Goal: Task Accomplishment & Management: Manage account settings

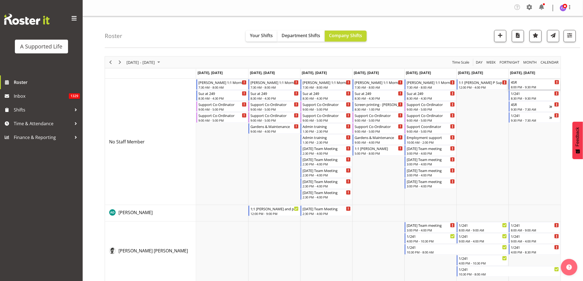
click at [530, 86] on div "8:00 PM - 9:30 PM" at bounding box center [535, 87] width 49 height 4
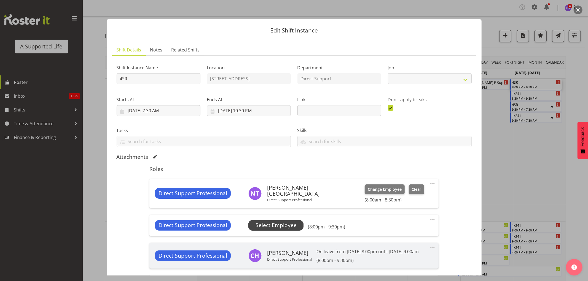
select select "4112"
click at [285, 224] on span "Select Employee" at bounding box center [276, 226] width 41 height 8
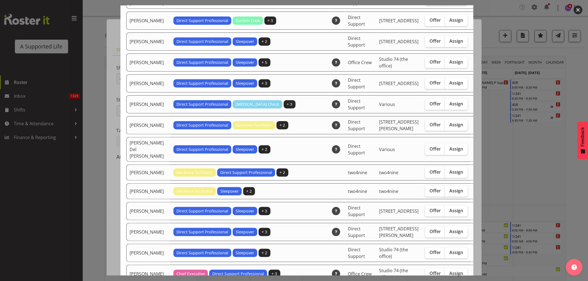
scroll to position [92, 0]
click at [531, 172] on div at bounding box center [294, 140] width 588 height 281
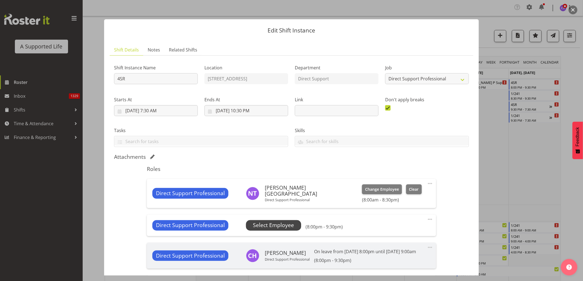
click at [283, 227] on span "Select Employee" at bounding box center [273, 226] width 41 height 8
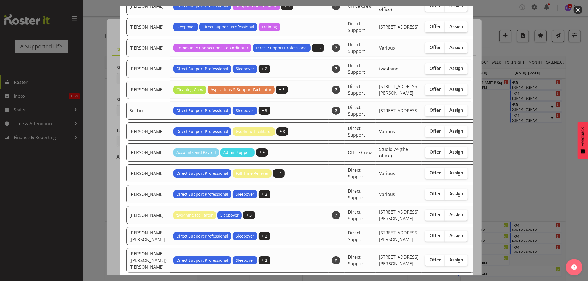
scroll to position [1439, 0]
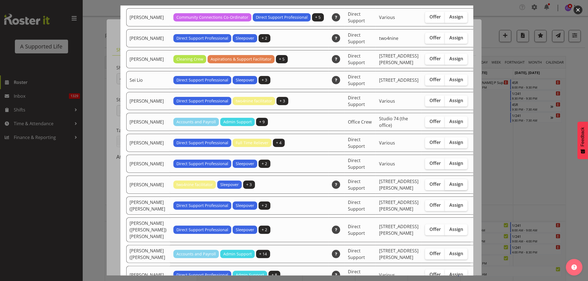
click at [449, 187] on span "Assign" at bounding box center [456, 185] width 14 height 6
click at [445, 186] on input "Assign" at bounding box center [447, 185] width 4 height 4
checkbox input "true"
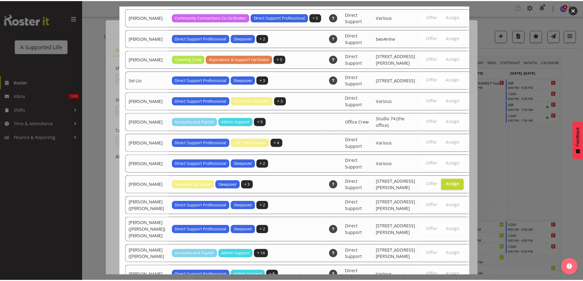
scroll to position [1708, 0]
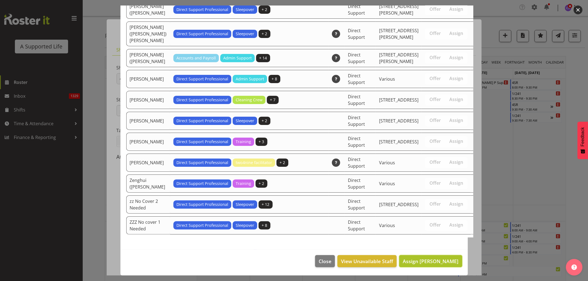
click at [447, 261] on span "Assign [PERSON_NAME]" at bounding box center [431, 261] width 56 height 7
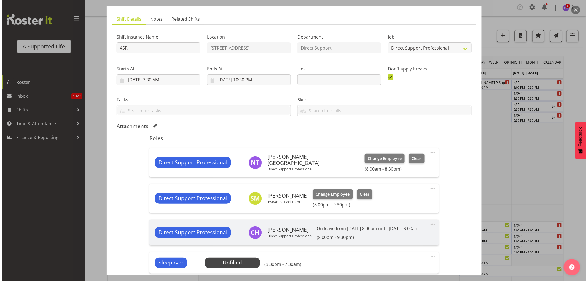
scroll to position [61, 0]
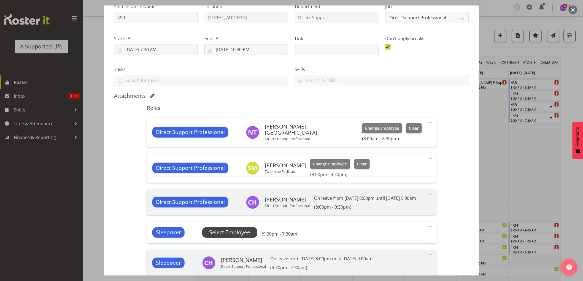
click at [227, 236] on span "Select Employee" at bounding box center [229, 233] width 41 height 8
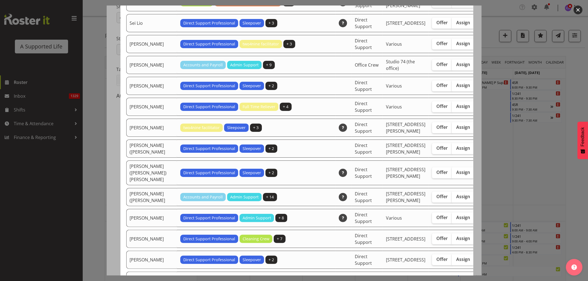
scroll to position [1470, 0]
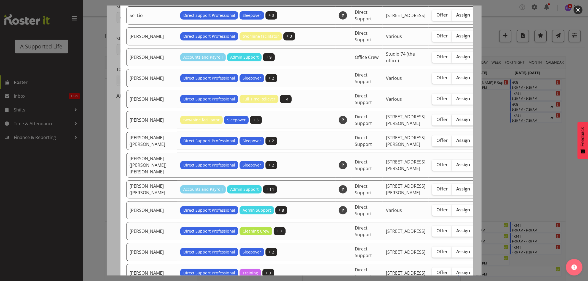
click at [456, 122] on span "Assign" at bounding box center [463, 120] width 14 height 6
click at [452, 122] on input "Assign" at bounding box center [454, 120] width 4 height 4
checkbox input "true"
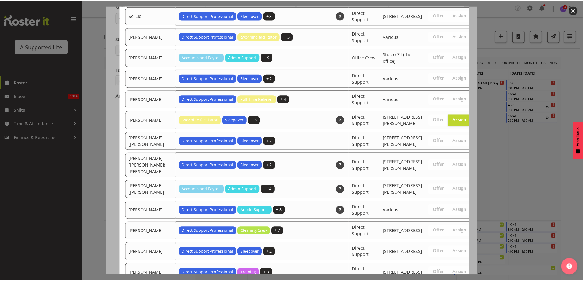
scroll to position [1681, 0]
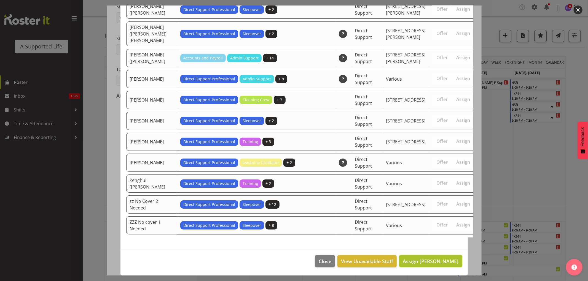
click at [435, 261] on span "Assign [PERSON_NAME]" at bounding box center [431, 261] width 56 height 7
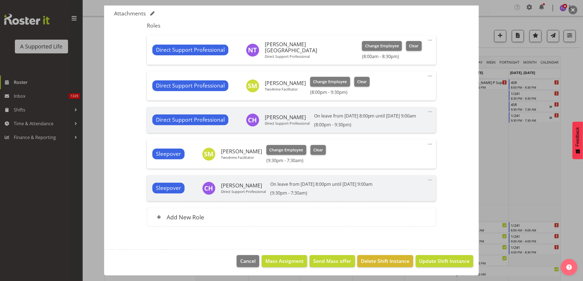
scroll to position [150, 0]
click at [442, 260] on span "Update Shift Instance" at bounding box center [445, 261] width 50 height 7
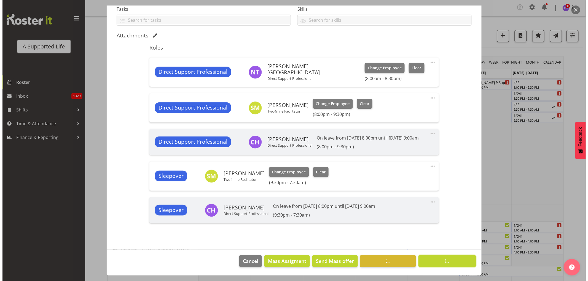
scroll to position [128, 0]
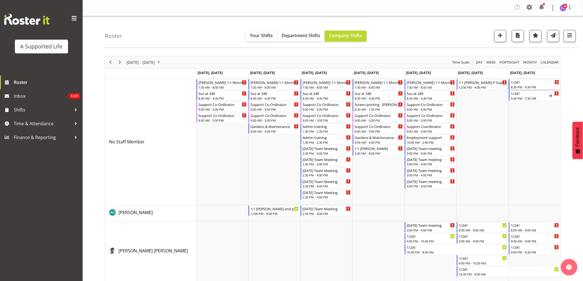
click at [536, 86] on div "8:30 PM - 9:30 PM" at bounding box center [535, 87] width 49 height 4
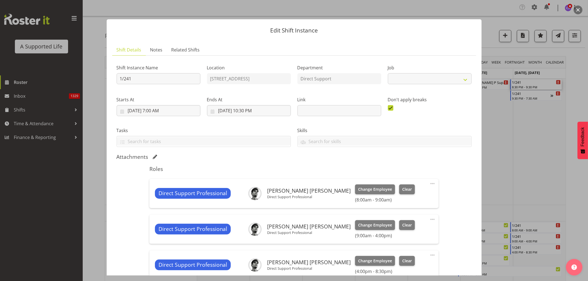
select select "4112"
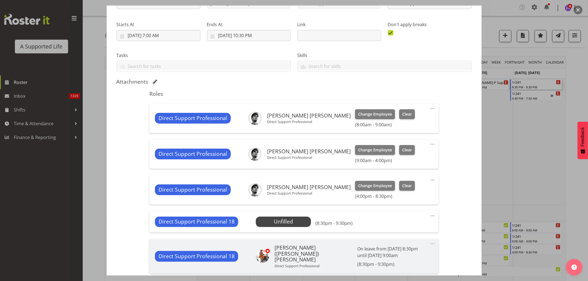
scroll to position [92, 0]
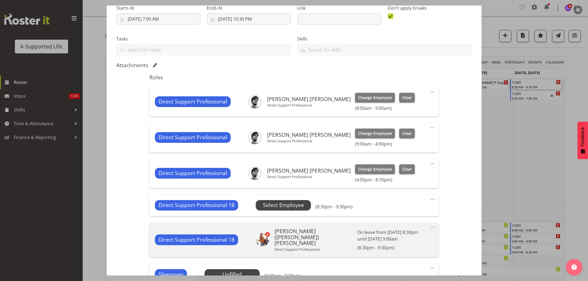
click at [273, 203] on span "Select Employee" at bounding box center [283, 205] width 41 height 8
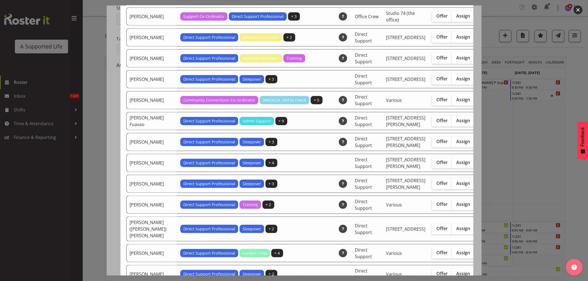
scroll to position [551, 0]
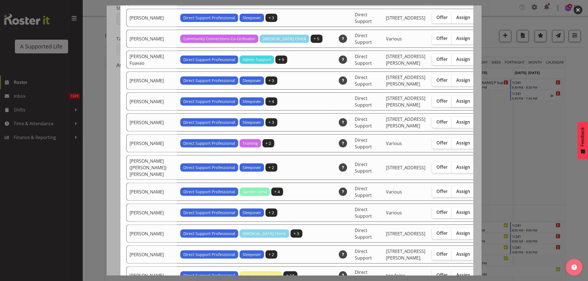
click at [456, 104] on span "Assign" at bounding box center [463, 101] width 14 height 6
click at [452, 103] on input "Assign" at bounding box center [454, 102] width 4 height 4
checkbox input "true"
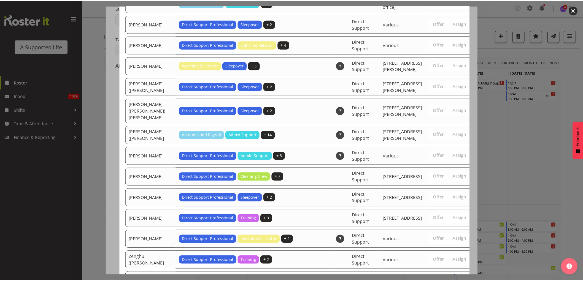
scroll to position [1674, 0]
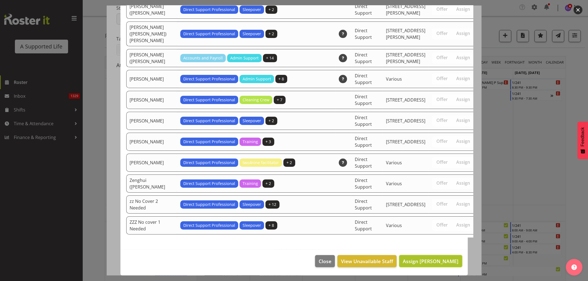
click at [442, 261] on span "Assign [PERSON_NAME]" at bounding box center [431, 261] width 56 height 7
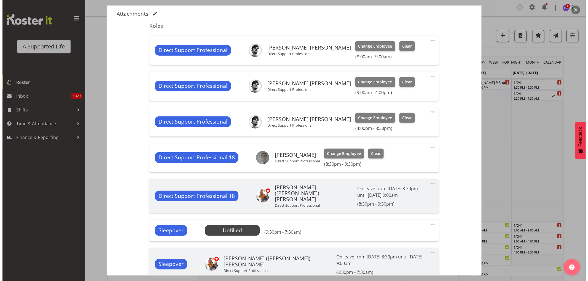
scroll to position [184, 0]
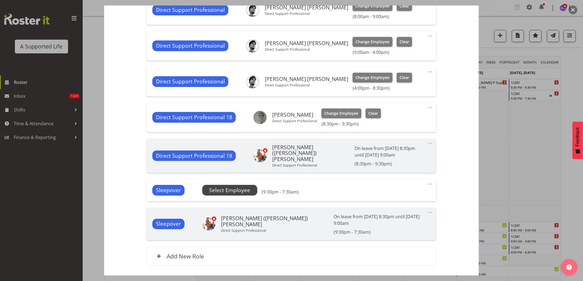
click at [225, 190] on span "Select Employee" at bounding box center [229, 191] width 41 height 8
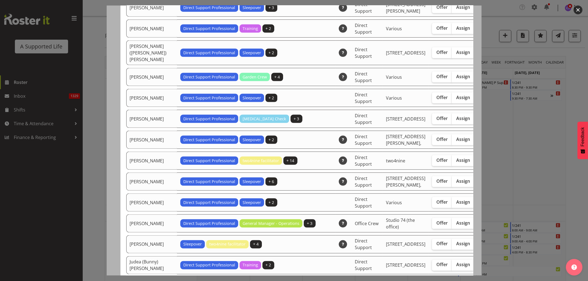
scroll to position [643, 0]
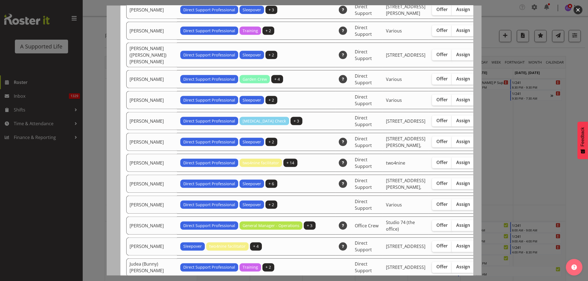
checkbox input "true"
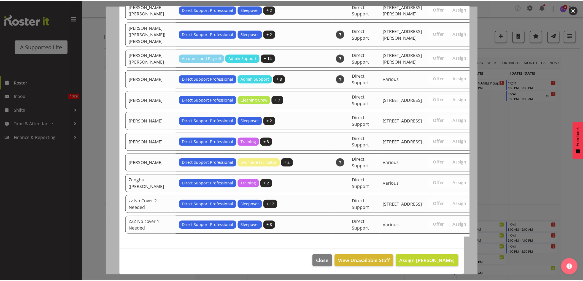
scroll to position [1653, 0]
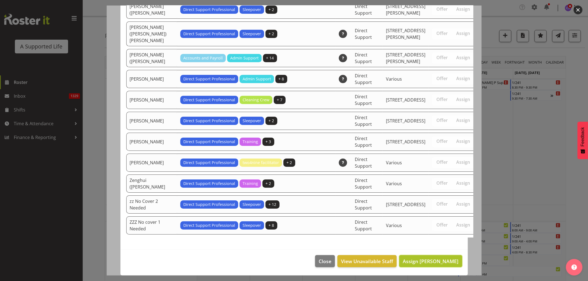
click at [448, 261] on span "Assign [PERSON_NAME]" at bounding box center [431, 261] width 56 height 7
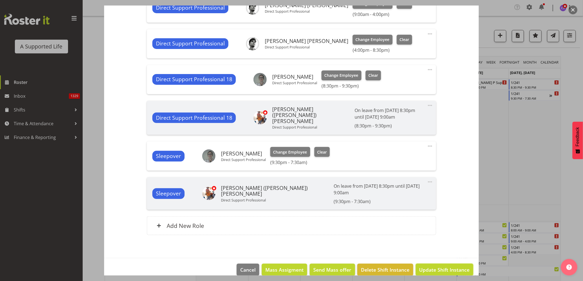
click at [444, 267] on span "Update Shift Instance" at bounding box center [445, 270] width 50 height 7
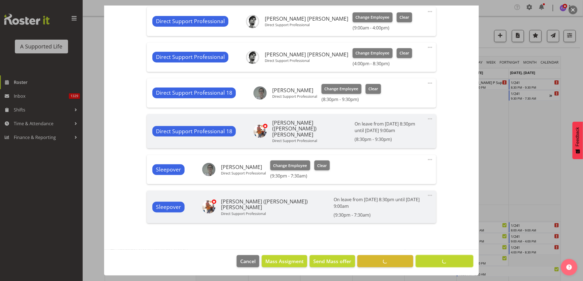
scroll to position [200, 0]
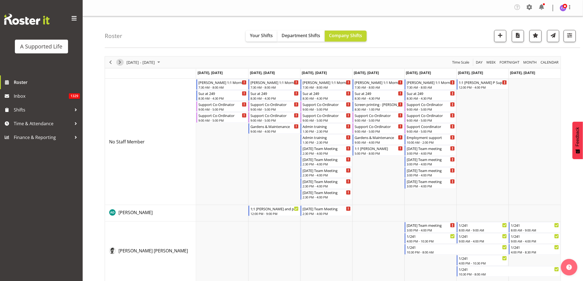
click at [118, 64] on span "Next" at bounding box center [120, 62] width 7 height 7
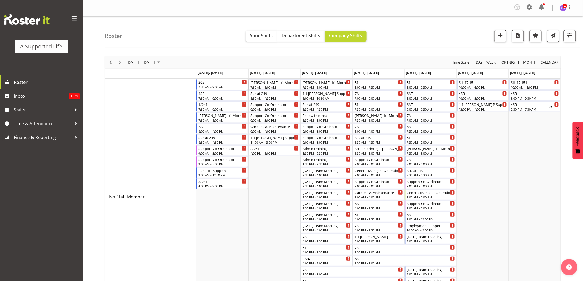
click at [206, 83] on div "205" at bounding box center [222, 82] width 49 height 6
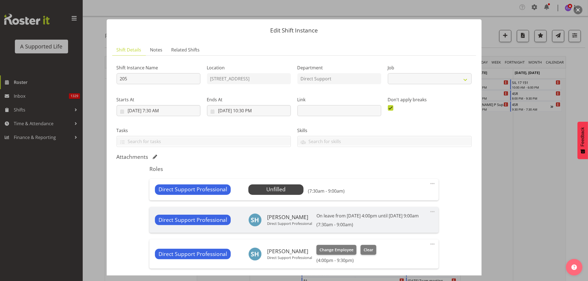
select select "4112"
click at [284, 190] on span "Select Employee" at bounding box center [276, 190] width 41 height 8
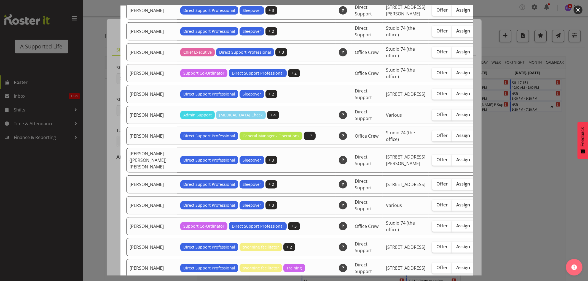
scroll to position [306, 0]
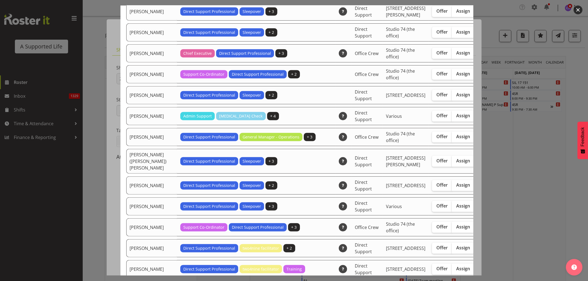
click at [523, 197] on div at bounding box center [294, 140] width 588 height 281
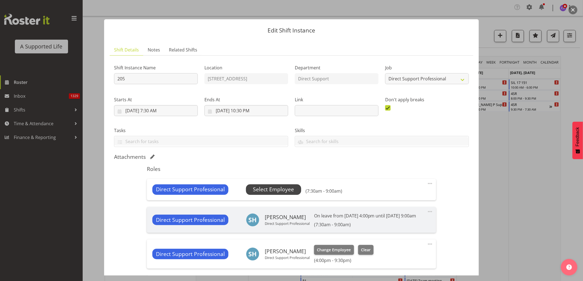
click at [283, 189] on span "Select Employee" at bounding box center [273, 190] width 41 height 8
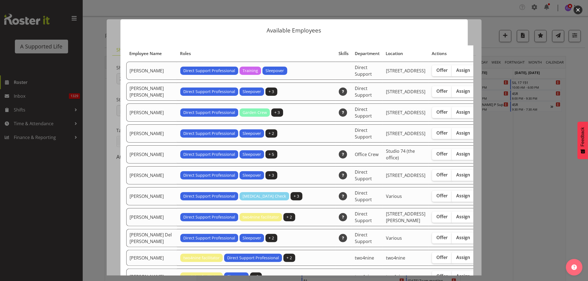
click at [508, 202] on div at bounding box center [294, 140] width 588 height 281
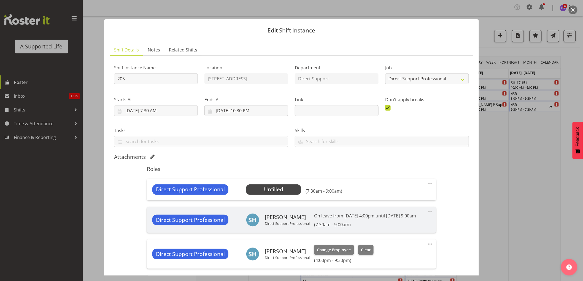
click at [513, 193] on div at bounding box center [291, 140] width 583 height 281
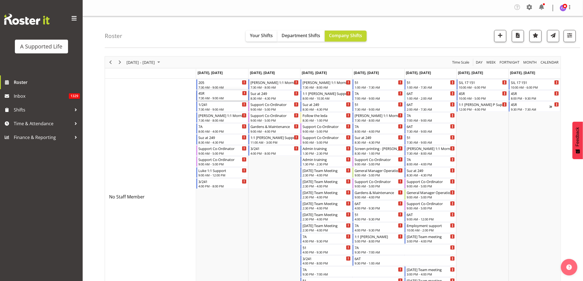
click at [221, 97] on div "7:30 AM - 9:00 AM" at bounding box center [222, 98] width 49 height 4
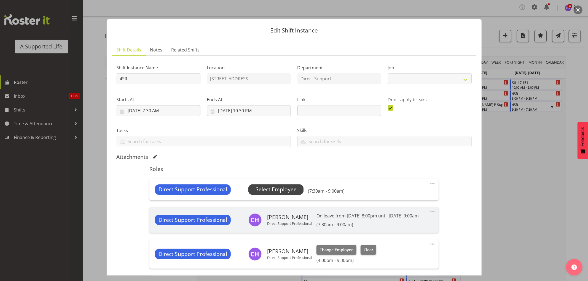
click at [284, 189] on span "Select Employee" at bounding box center [276, 190] width 41 height 8
select select "4112"
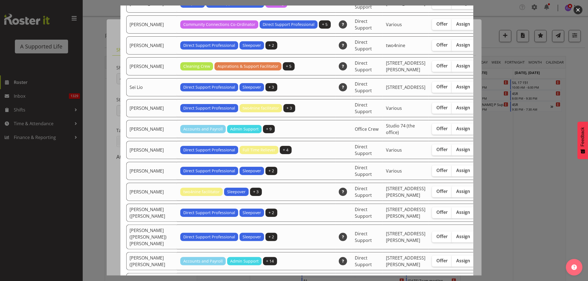
scroll to position [1439, 0]
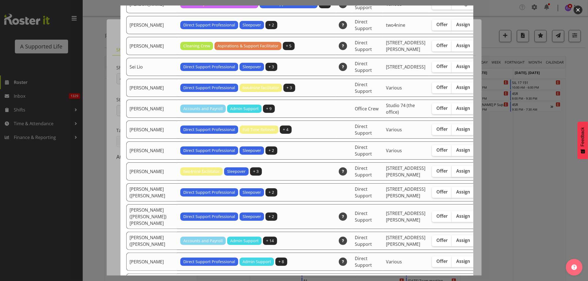
click at [456, 174] on span "Assign" at bounding box center [463, 171] width 14 height 6
click at [452, 173] on input "Assign" at bounding box center [454, 172] width 4 height 4
checkbox input "true"
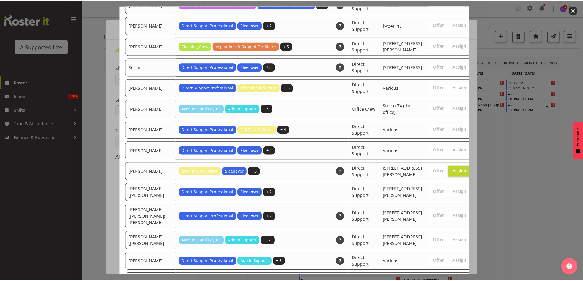
scroll to position [1702, 0]
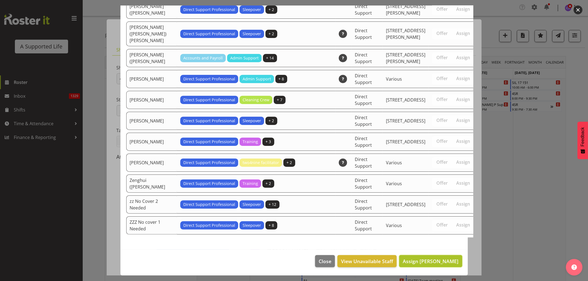
click at [440, 261] on span "Assign [PERSON_NAME]" at bounding box center [431, 261] width 56 height 7
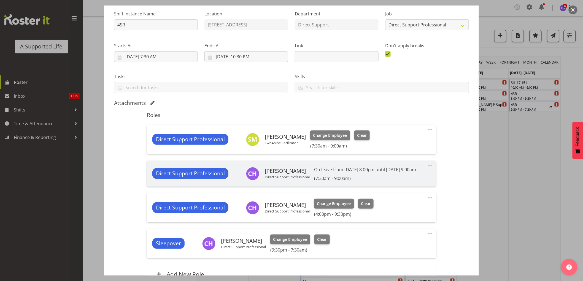
scroll to position [117, 0]
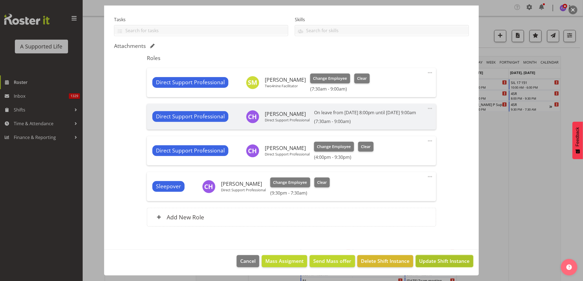
click at [443, 262] on span "Update Shift Instance" at bounding box center [445, 261] width 50 height 7
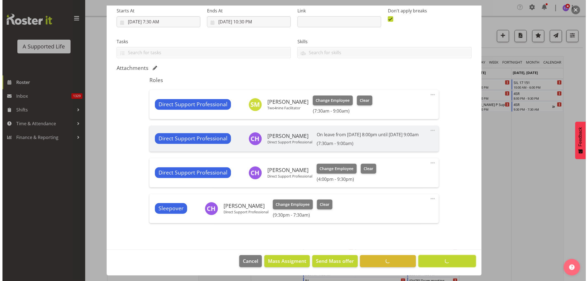
scroll to position [95, 0]
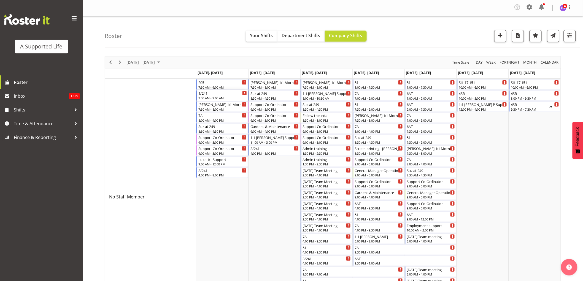
click at [210, 96] on div "1/241 7:30 AM - 9:00 AM" at bounding box center [222, 95] width 49 height 10
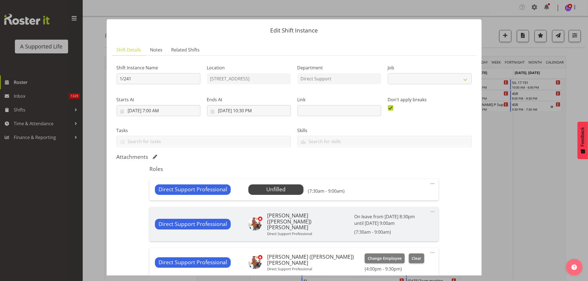
select select "4112"
click at [258, 190] on span "Select Employee" at bounding box center [276, 190] width 41 height 8
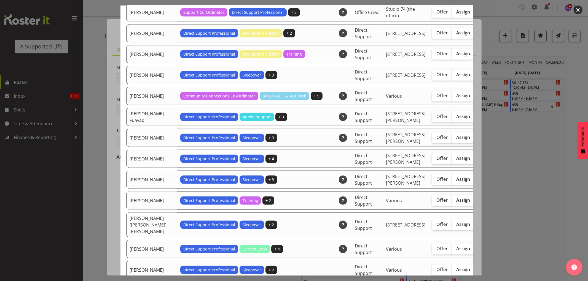
scroll to position [551, 0]
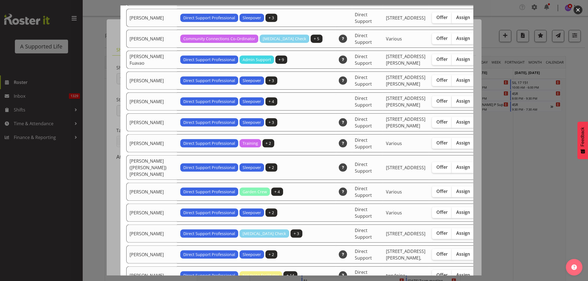
click at [456, 104] on span "Assign" at bounding box center [463, 101] width 14 height 6
click at [452, 103] on input "Assign" at bounding box center [454, 102] width 4 height 4
checkbox input "true"
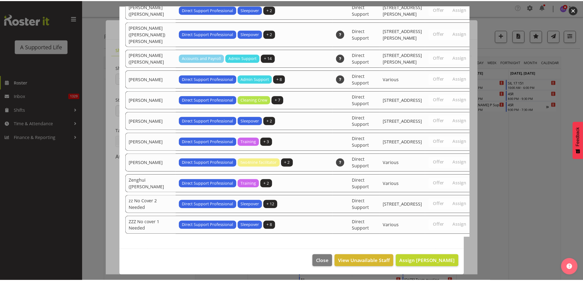
scroll to position [1674, 0]
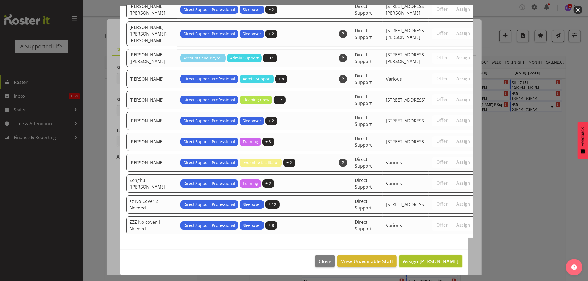
click at [434, 260] on span "Assign [PERSON_NAME]" at bounding box center [431, 261] width 56 height 7
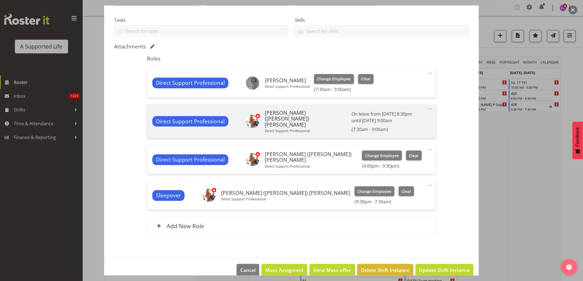
scroll to position [117, 0]
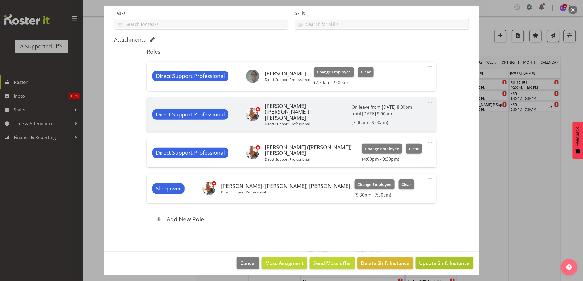
click at [437, 260] on span "Update Shift Instance" at bounding box center [445, 263] width 50 height 7
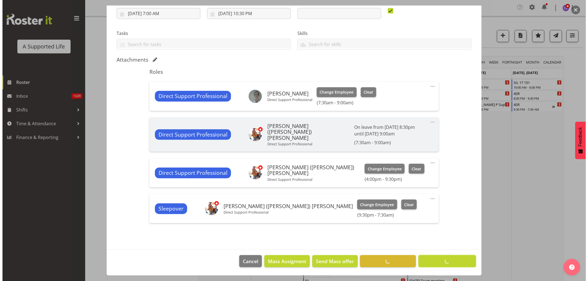
scroll to position [95, 0]
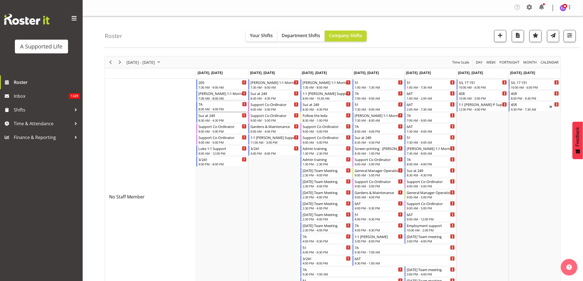
click at [222, 106] on div "7A" at bounding box center [222, 104] width 49 height 6
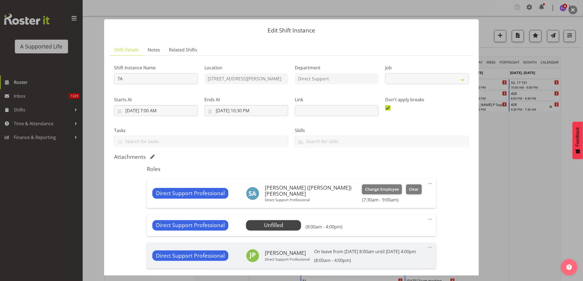
select select "4112"
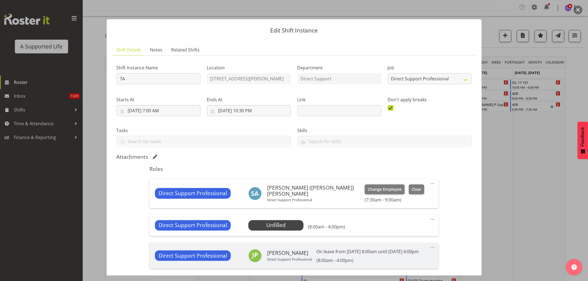
scroll to position [92, 0]
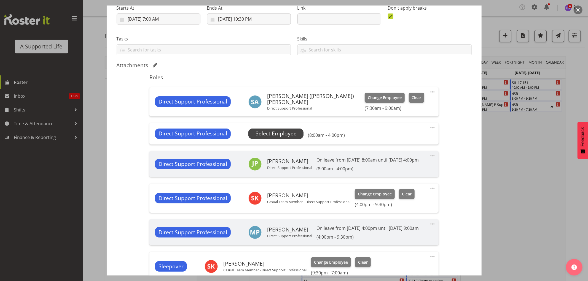
click at [266, 136] on span "Select Employee" at bounding box center [276, 134] width 41 height 8
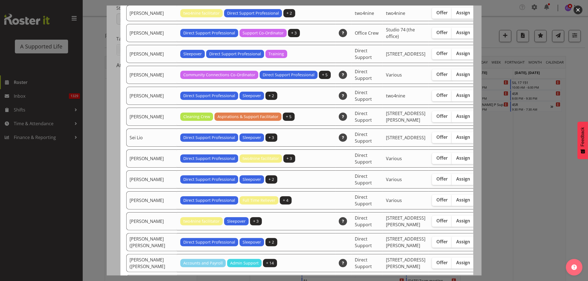
scroll to position [1409, 0]
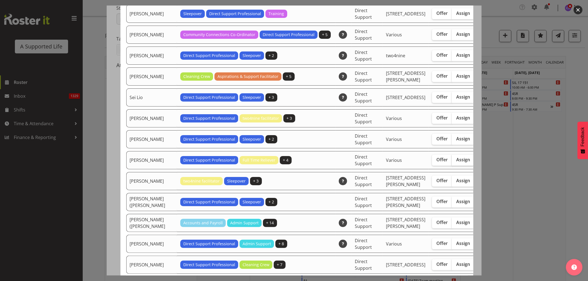
click at [452, 166] on label "Assign" at bounding box center [463, 160] width 23 height 11
click at [452, 162] on input "Assign" at bounding box center [454, 160] width 4 height 4
checkbox input "true"
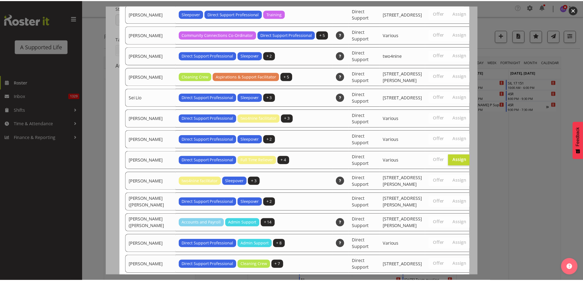
scroll to position [1660, 0]
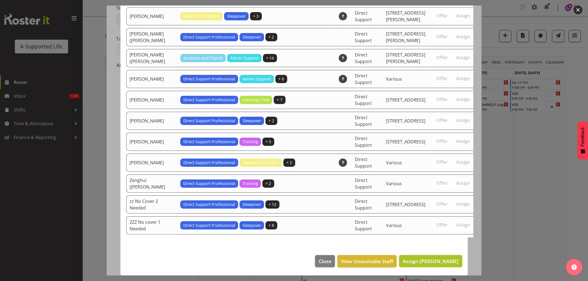
click at [439, 264] on span "Assign [PERSON_NAME]" at bounding box center [431, 261] width 56 height 7
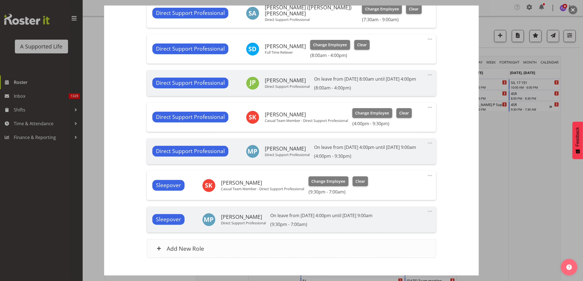
scroll to position [214, 0]
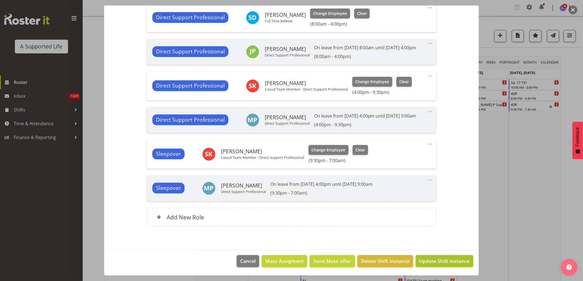
click at [434, 265] on span "Update Shift Instance" at bounding box center [445, 261] width 50 height 7
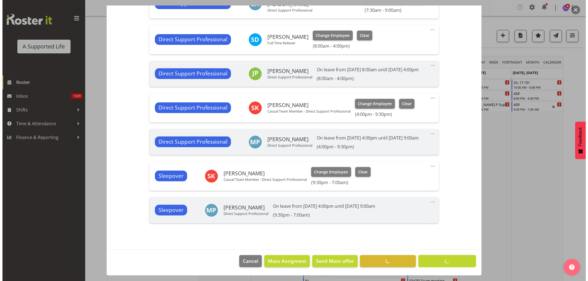
scroll to position [203, 0]
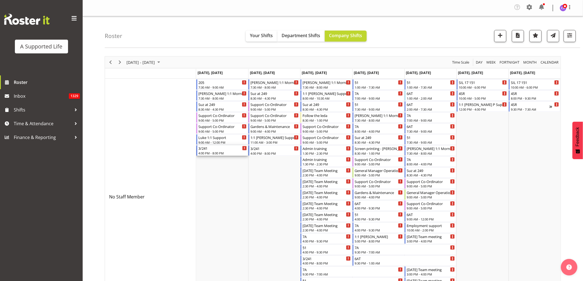
click at [222, 152] on div "4:00 PM - 8:00 PM" at bounding box center [222, 153] width 49 height 4
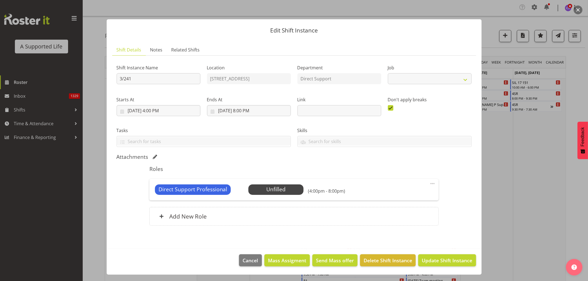
select select "4112"
click at [270, 191] on span "Select Employee" at bounding box center [276, 190] width 41 height 8
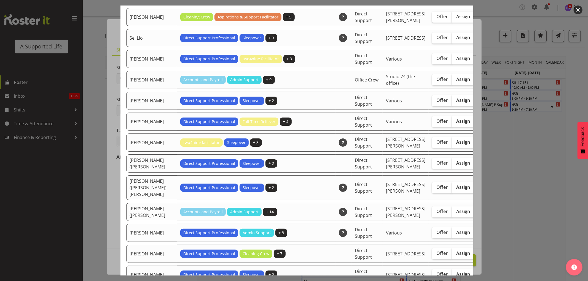
scroll to position [1501, 0]
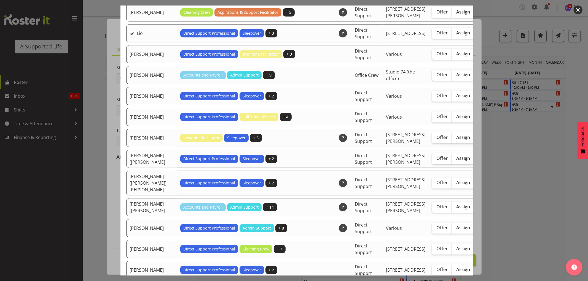
drag, startPoint x: 437, startPoint y: 187, endPoint x: 471, endPoint y: 210, distance: 41.4
click at [456, 119] on span "Assign" at bounding box center [463, 117] width 14 height 6
click at [452, 119] on input "Assign" at bounding box center [454, 117] width 4 height 4
checkbox input "true"
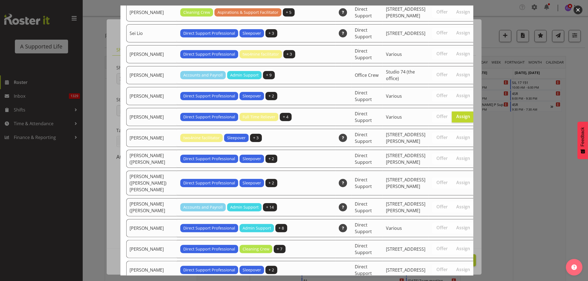
scroll to position [1736, 0]
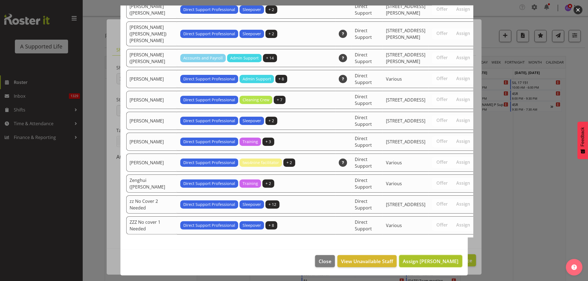
click at [439, 262] on span "Assign [PERSON_NAME]" at bounding box center [431, 261] width 56 height 7
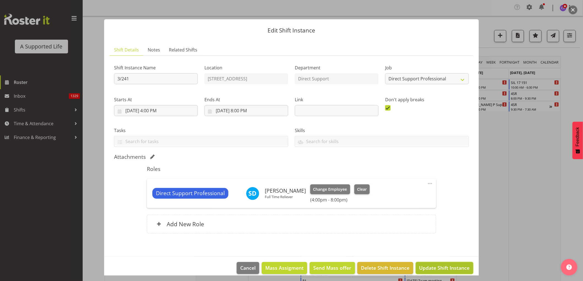
click at [436, 266] on span "Update Shift Instance" at bounding box center [445, 268] width 50 height 7
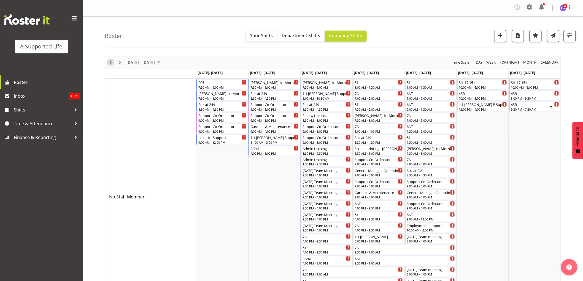
click at [109, 63] on span "Previous" at bounding box center [110, 62] width 7 height 7
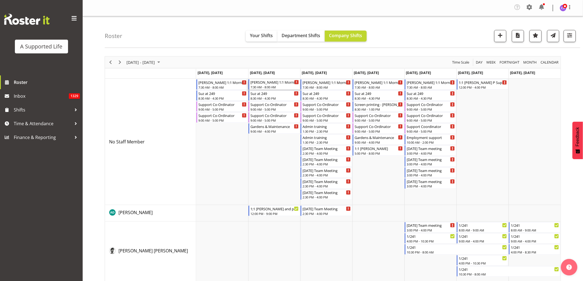
click at [270, 88] on div "7:30 AM - 8:00 AM" at bounding box center [275, 87] width 49 height 4
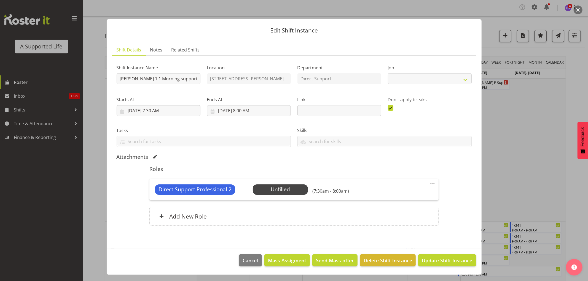
select select "4112"
click at [278, 190] on span "Select Employee" at bounding box center [280, 190] width 41 height 8
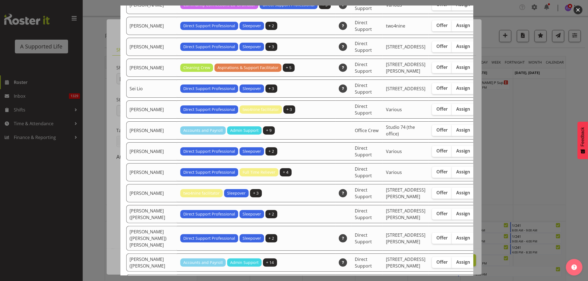
scroll to position [1531, 0]
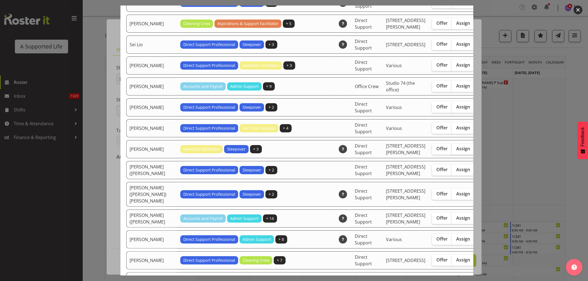
click at [456, 152] on span "Assign" at bounding box center [463, 149] width 14 height 6
click at [452, 151] on input "Assign" at bounding box center [454, 149] width 4 height 4
checkbox input "true"
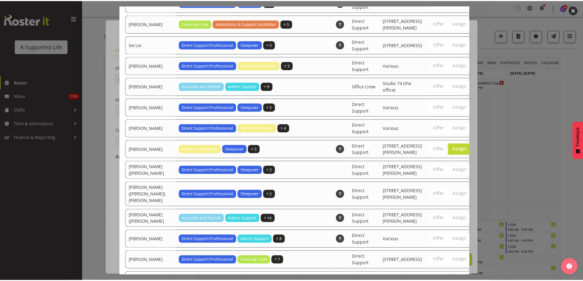
scroll to position [1778, 0]
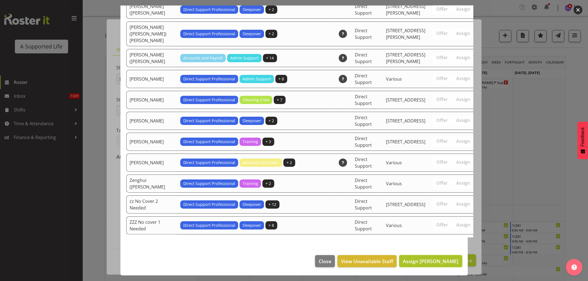
click at [445, 265] on span "Assign [PERSON_NAME]" at bounding box center [431, 261] width 56 height 7
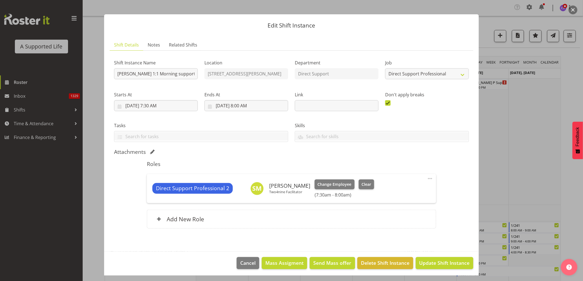
scroll to position [7, 0]
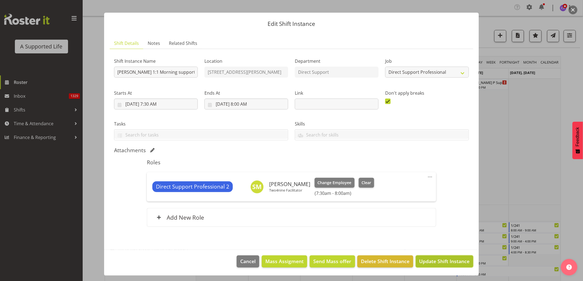
click at [439, 263] on span "Update Shift Instance" at bounding box center [445, 261] width 50 height 7
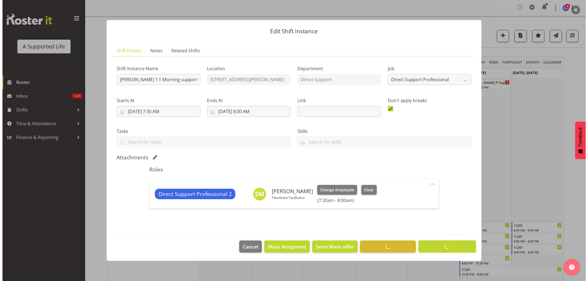
scroll to position [0, 0]
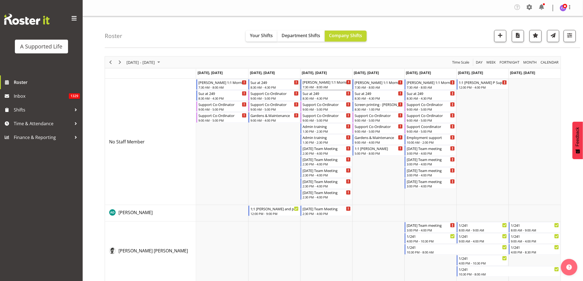
click at [333, 89] on div "7:30 AM - 8:00 AM" at bounding box center [327, 87] width 49 height 4
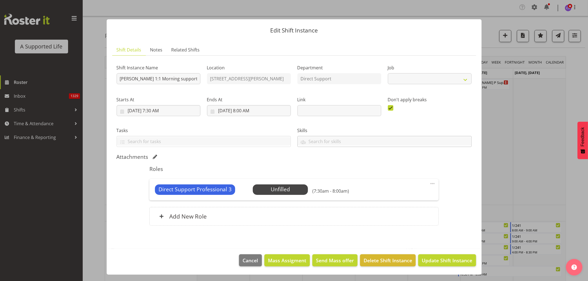
select select "4112"
click at [281, 190] on span "Select Employee" at bounding box center [280, 190] width 41 height 8
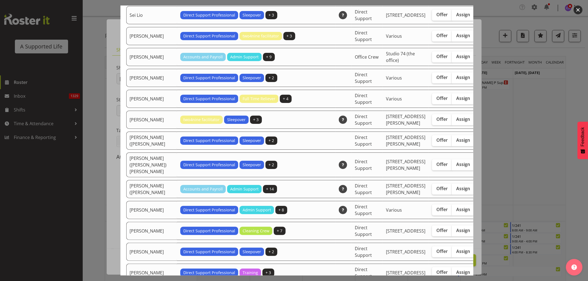
scroll to position [1562, 0]
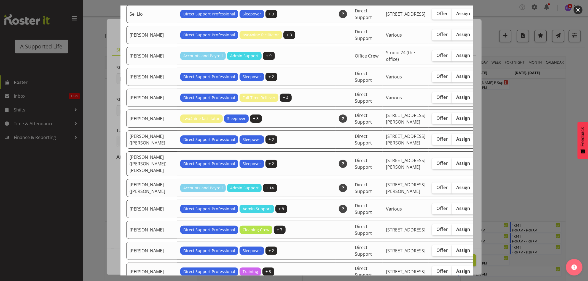
click at [456, 121] on span "Assign" at bounding box center [463, 118] width 14 height 6
click at [452, 120] on input "Assign" at bounding box center [454, 119] width 4 height 4
checkbox input "true"
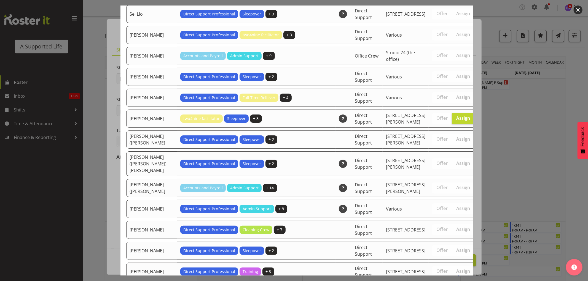
scroll to position [1778, 0]
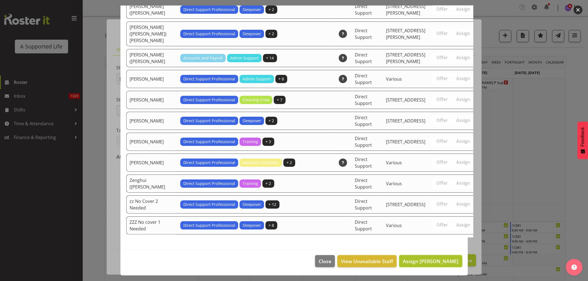
click at [440, 263] on span "Assign [PERSON_NAME]" at bounding box center [431, 261] width 56 height 7
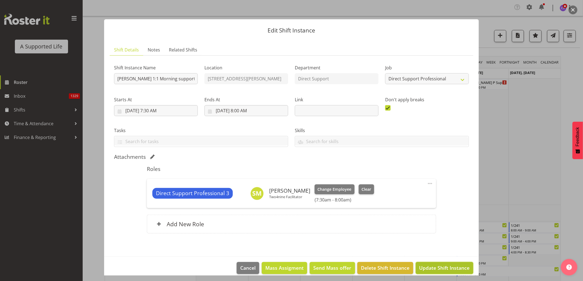
click at [441, 265] on span "Update Shift Instance" at bounding box center [445, 268] width 50 height 7
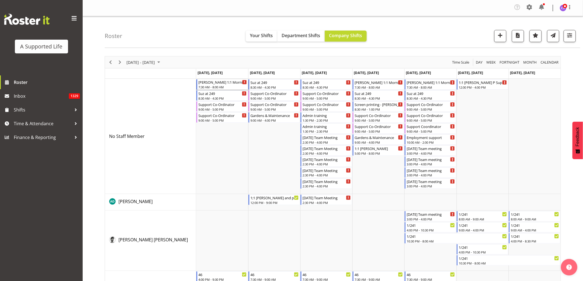
click at [218, 87] on div "7:30 AM - 8:00 AM" at bounding box center [222, 87] width 49 height 4
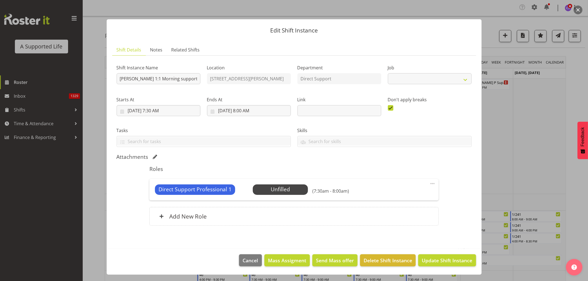
select select "4112"
click at [272, 187] on span "Select Employee" at bounding box center [280, 190] width 41 height 8
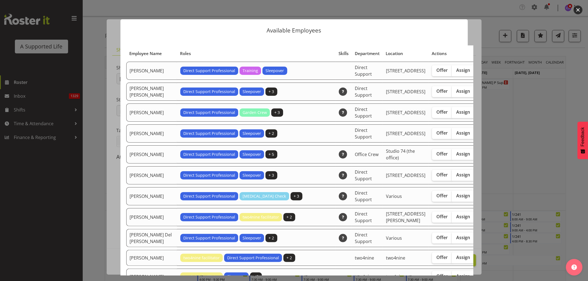
scroll to position [31, 0]
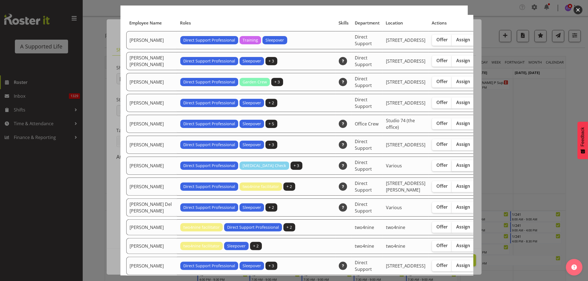
click at [456, 168] on span "Assign" at bounding box center [463, 166] width 14 height 6
click at [452, 167] on input "Assign" at bounding box center [454, 166] width 4 height 4
checkbox input "true"
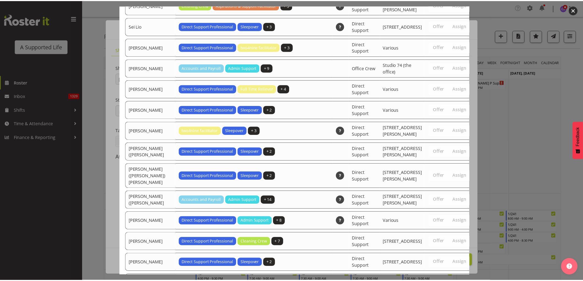
scroll to position [1820, 0]
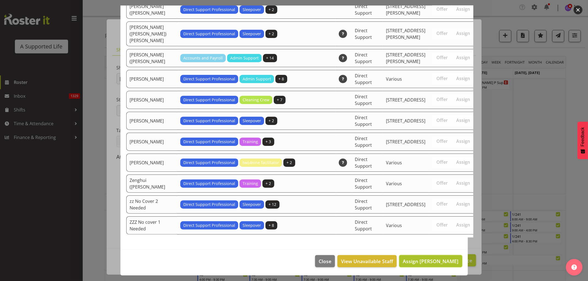
click at [433, 260] on span "Assign [PERSON_NAME]" at bounding box center [431, 261] width 56 height 7
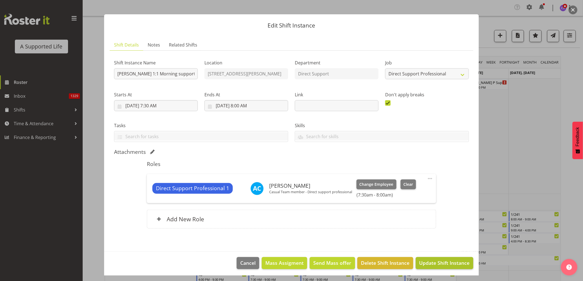
scroll to position [7, 0]
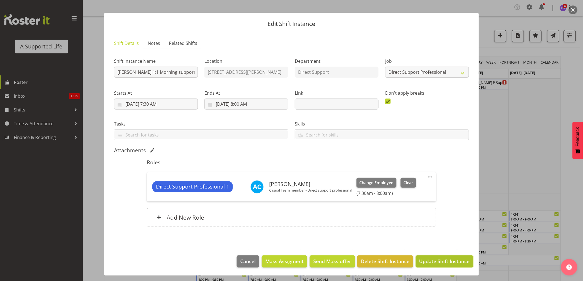
click at [453, 263] on span "Update Shift Instance" at bounding box center [445, 261] width 50 height 7
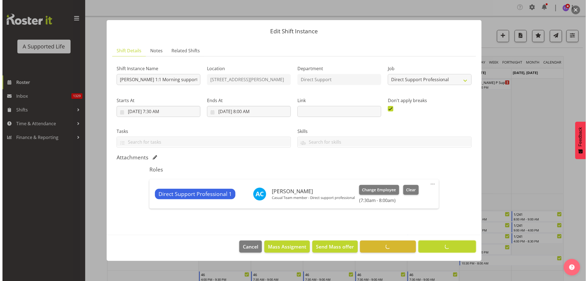
scroll to position [0, 0]
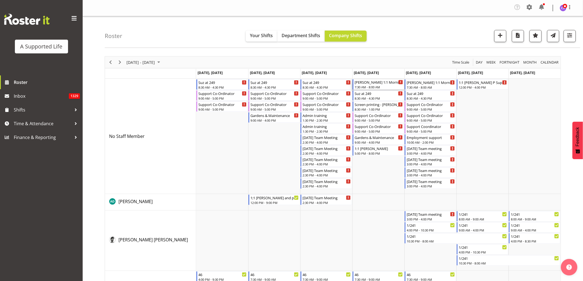
click at [363, 88] on div "7:30 AM - 8:00 AM" at bounding box center [379, 87] width 49 height 4
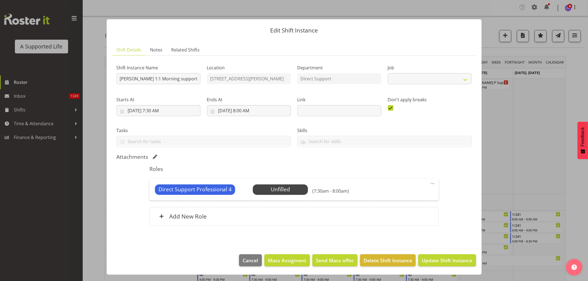
select select "4112"
click at [291, 187] on span "Select Employee" at bounding box center [280, 190] width 41 height 8
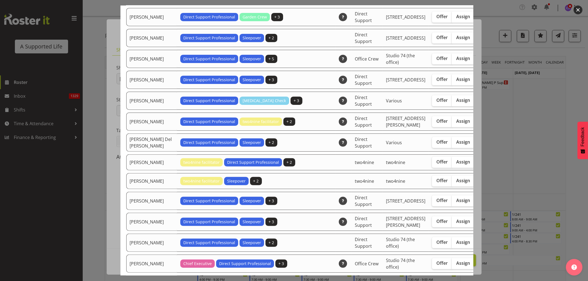
scroll to position [92, 0]
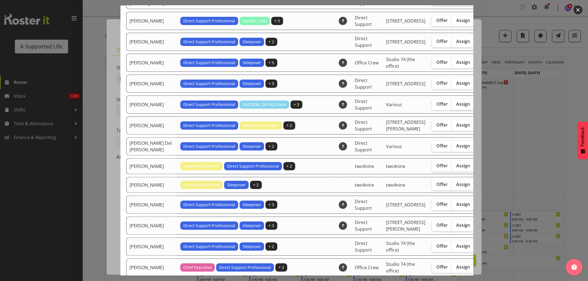
click at [456, 107] on span "Assign" at bounding box center [463, 104] width 14 height 6
click at [452, 106] on input "Assign" at bounding box center [454, 105] width 4 height 4
checkbox input "true"
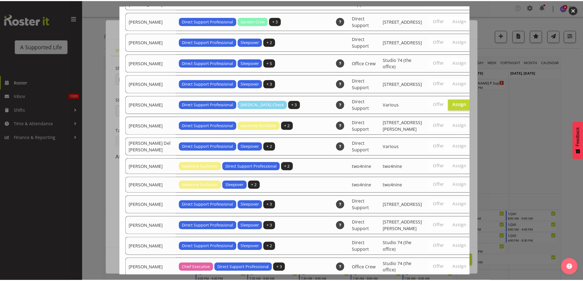
scroll to position [1778, 0]
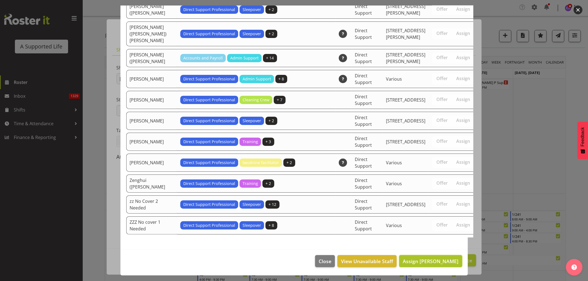
click at [425, 264] on span "Assign [PERSON_NAME]" at bounding box center [431, 261] width 56 height 7
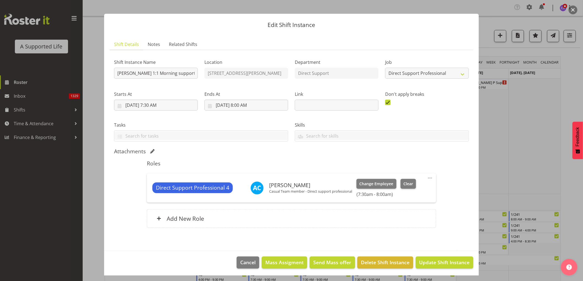
scroll to position [7, 0]
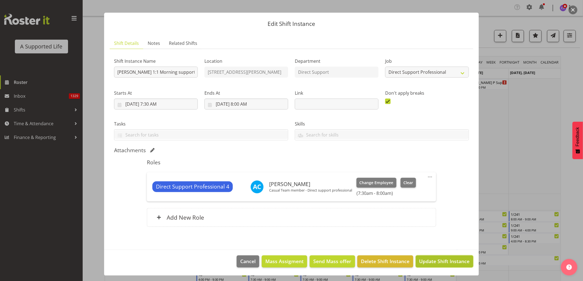
click at [433, 263] on span "Update Shift Instance" at bounding box center [445, 261] width 50 height 7
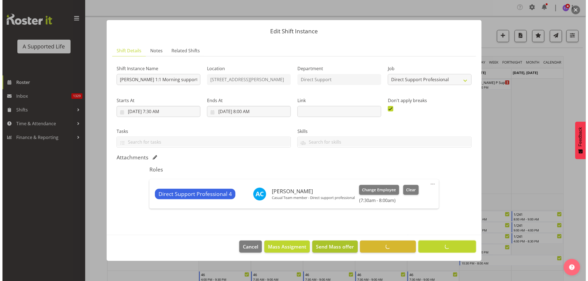
scroll to position [0, 0]
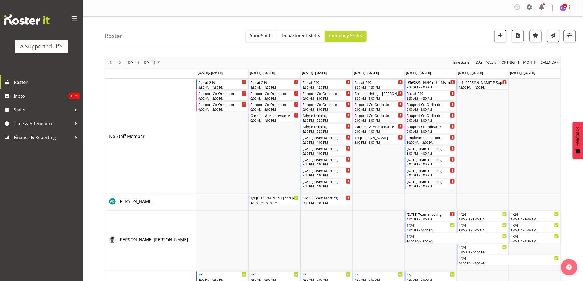
click at [440, 85] on div "[PERSON_NAME] 1:1 Morning supports 7:30 AM - 8:00 AM" at bounding box center [431, 84] width 49 height 10
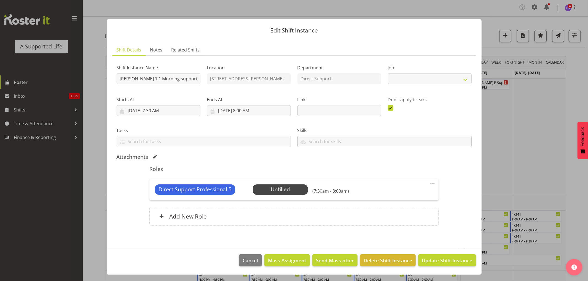
select select "4112"
click at [290, 191] on span "Select Employee" at bounding box center [280, 190] width 41 height 8
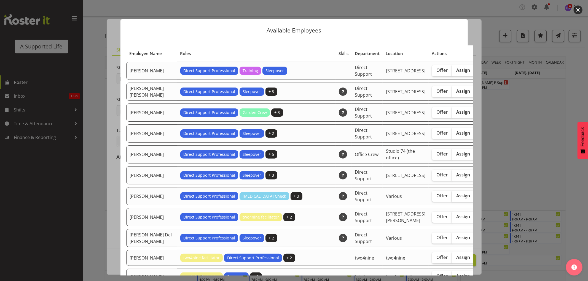
click at [456, 199] on span "Assign" at bounding box center [463, 196] width 14 height 6
click at [452, 198] on input "Assign" at bounding box center [454, 196] width 4 height 4
checkbox input "true"
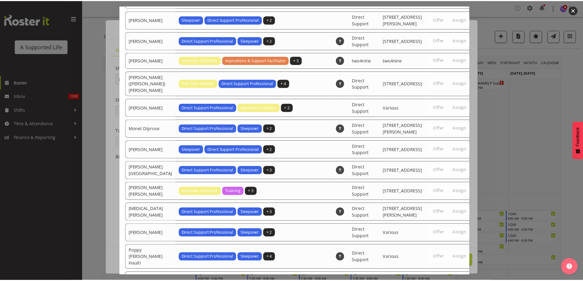
scroll to position [1778, 0]
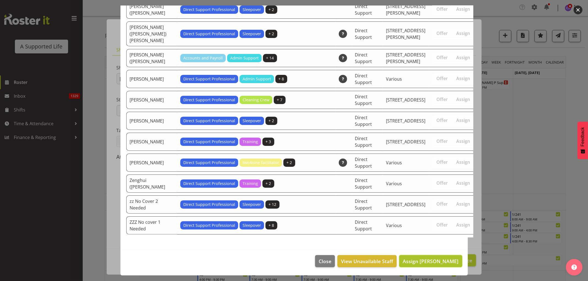
click at [425, 263] on span "Assign [PERSON_NAME]" at bounding box center [431, 261] width 56 height 7
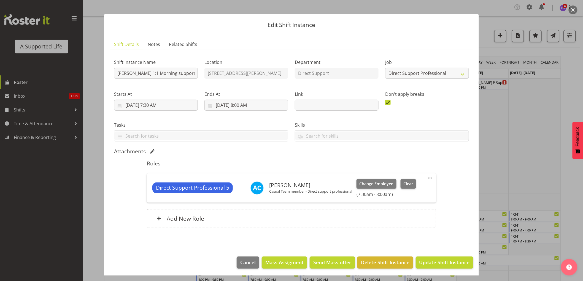
scroll to position [7, 0]
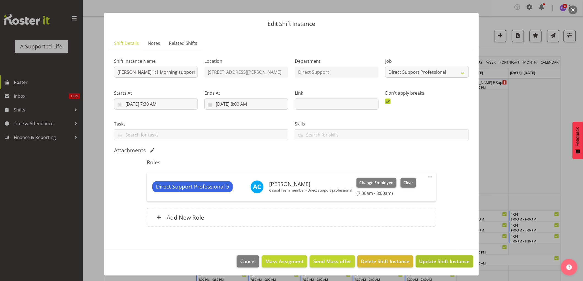
click at [443, 262] on span "Update Shift Instance" at bounding box center [445, 261] width 50 height 7
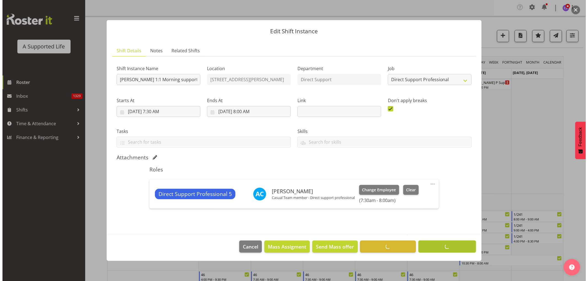
scroll to position [0, 0]
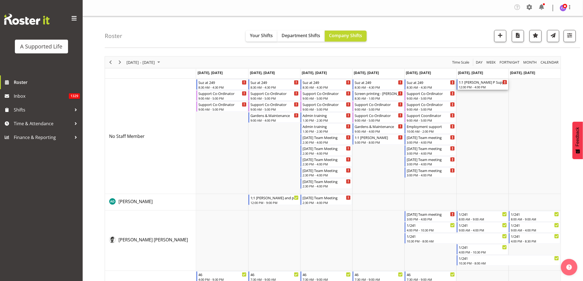
click at [476, 86] on div "12:00 PM - 4:00 PM" at bounding box center [483, 87] width 49 height 4
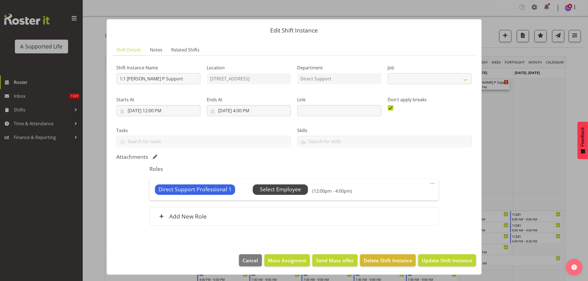
select select "4112"
click at [285, 193] on span "Select Employee" at bounding box center [280, 190] width 41 height 8
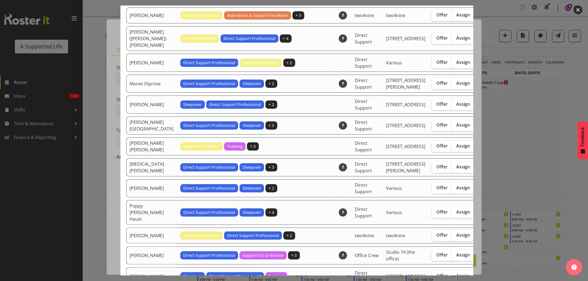
scroll to position [1164, 0]
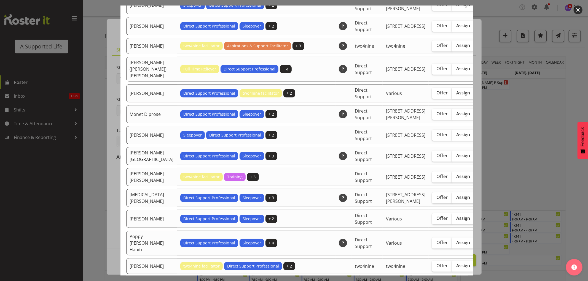
click at [456, 96] on span "Assign" at bounding box center [463, 93] width 14 height 6
click at [452, 95] on input "Assign" at bounding box center [454, 93] width 4 height 4
checkbox input "true"
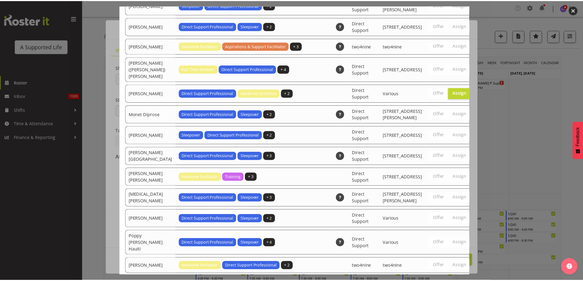
scroll to position [1757, 0]
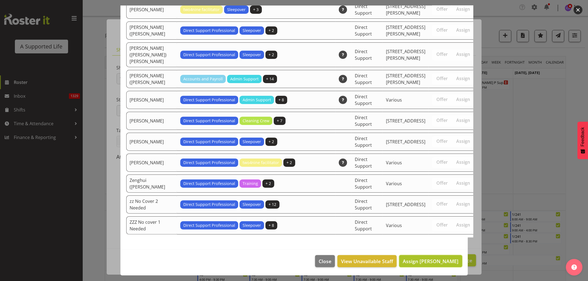
click at [436, 258] on span "Assign [PERSON_NAME]" at bounding box center [431, 261] width 56 height 7
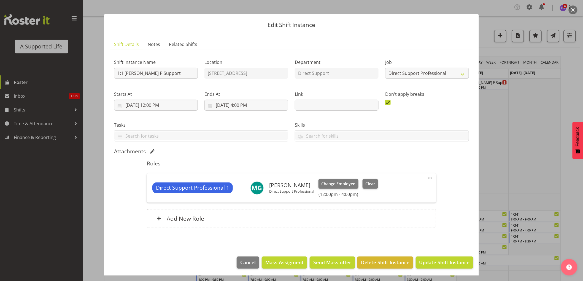
scroll to position [7, 0]
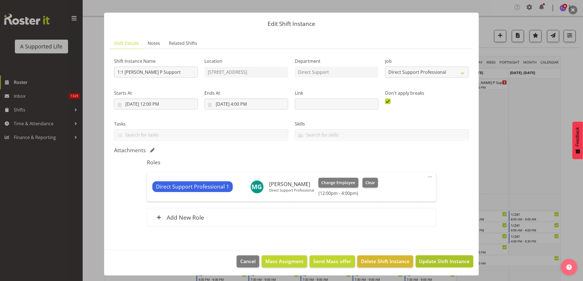
click at [448, 263] on span "Update Shift Instance" at bounding box center [445, 261] width 50 height 7
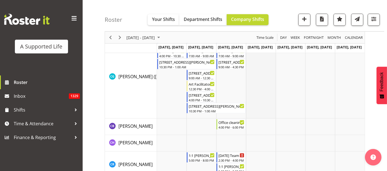
scroll to position [744, 0]
